Goal: Book appointment/travel/reservation

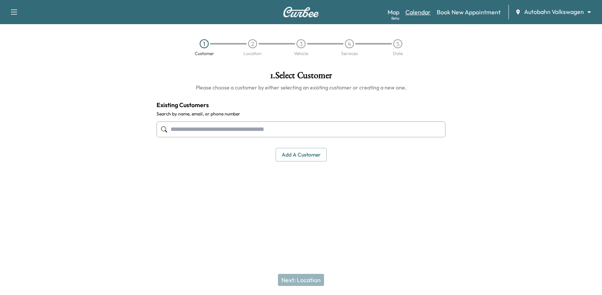
click at [417, 11] on link "Calendar" at bounding box center [417, 12] width 25 height 9
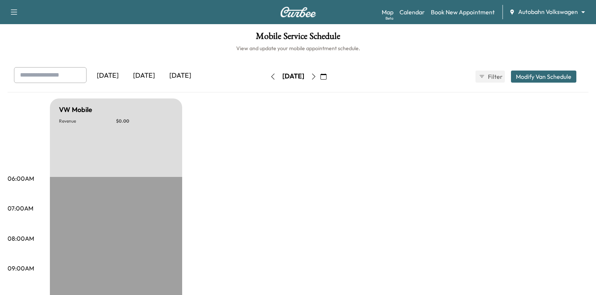
click at [326, 77] on icon "button" at bounding box center [323, 77] width 6 height 6
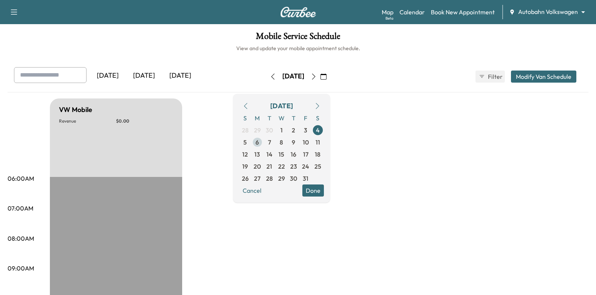
click at [263, 144] on span "6" at bounding box center [257, 142] width 12 height 12
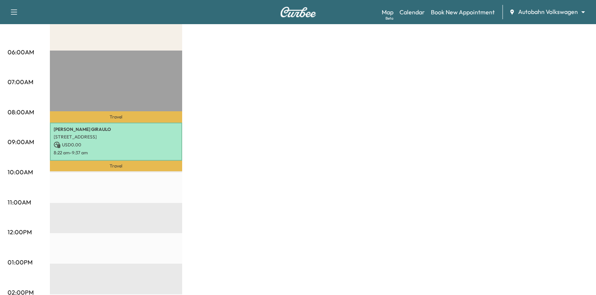
scroll to position [113, 0]
